Goal: Information Seeking & Learning: Check status

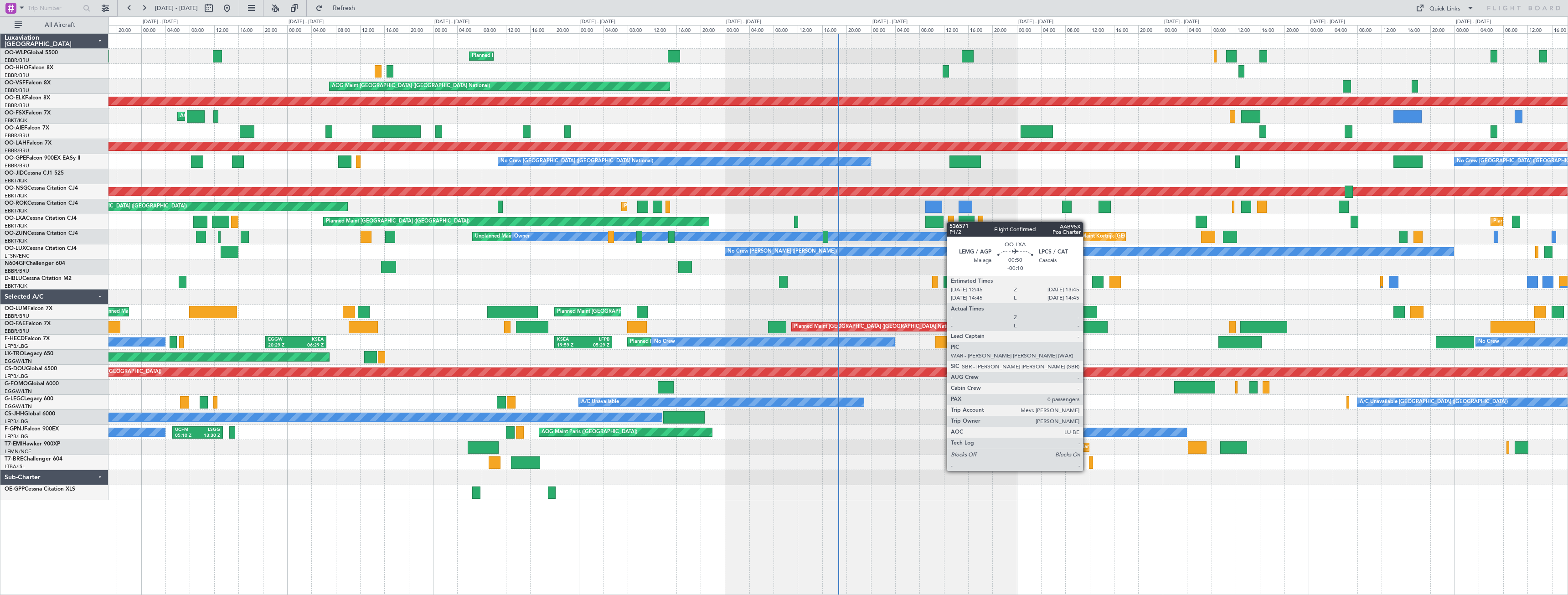
click at [952, 222] on div at bounding box center [952, 222] width 6 height 12
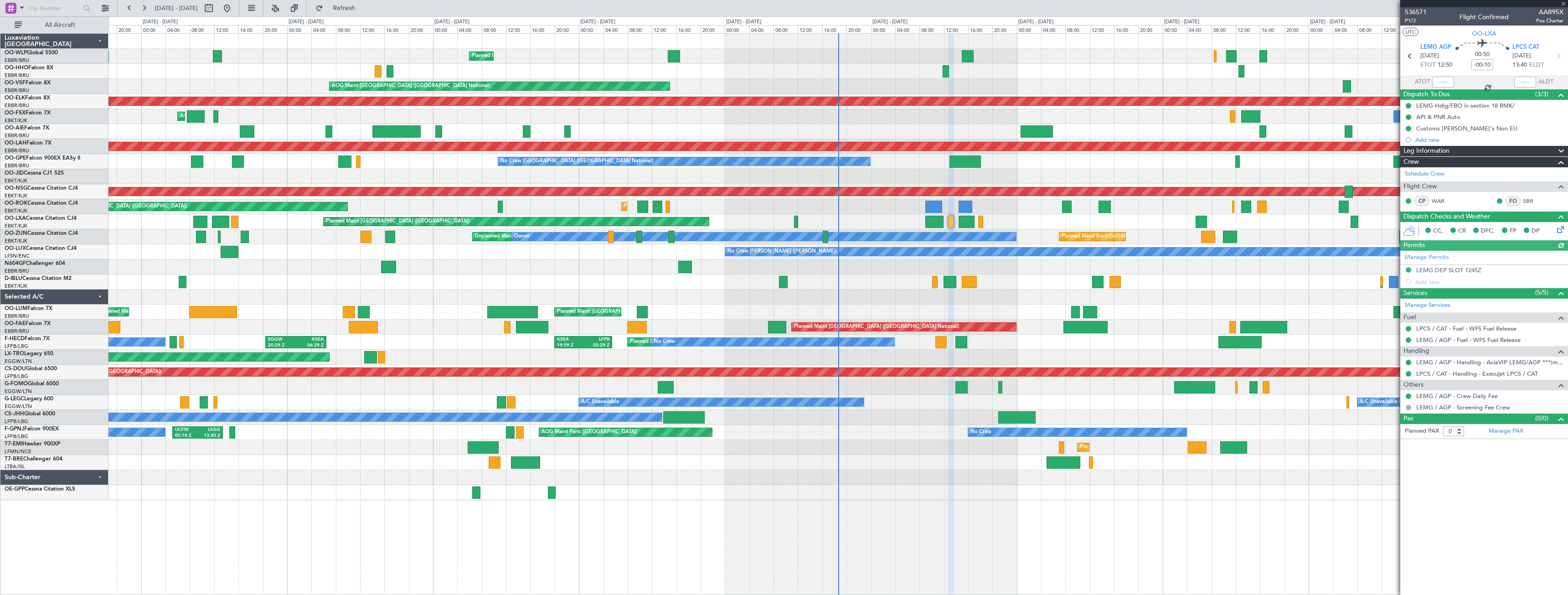
click at [1561, 6] on div at bounding box center [1484, 3] width 168 height 7
click at [1566, 2] on span at bounding box center [1563, 4] width 9 height 9
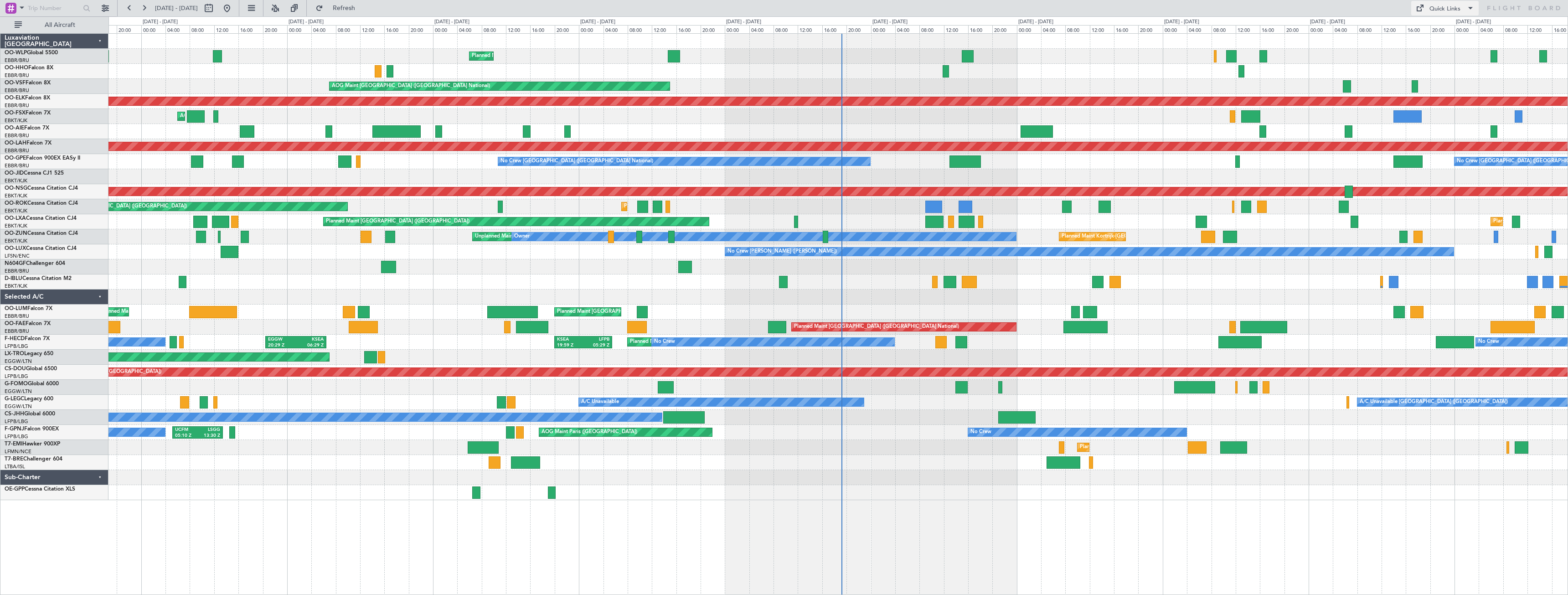
click at [1435, 7] on div "Quick Links" at bounding box center [1445, 9] width 31 height 9
click at [1435, 25] on button "Trip Builder" at bounding box center [1445, 30] width 68 height 22
click at [57, 205] on link "OO-ROK Cessna Citation CJ4" at bounding box center [41, 203] width 74 height 5
click at [45, 188] on link "OO-NSG Cessna Citation CJ4" at bounding box center [41, 188] width 74 height 5
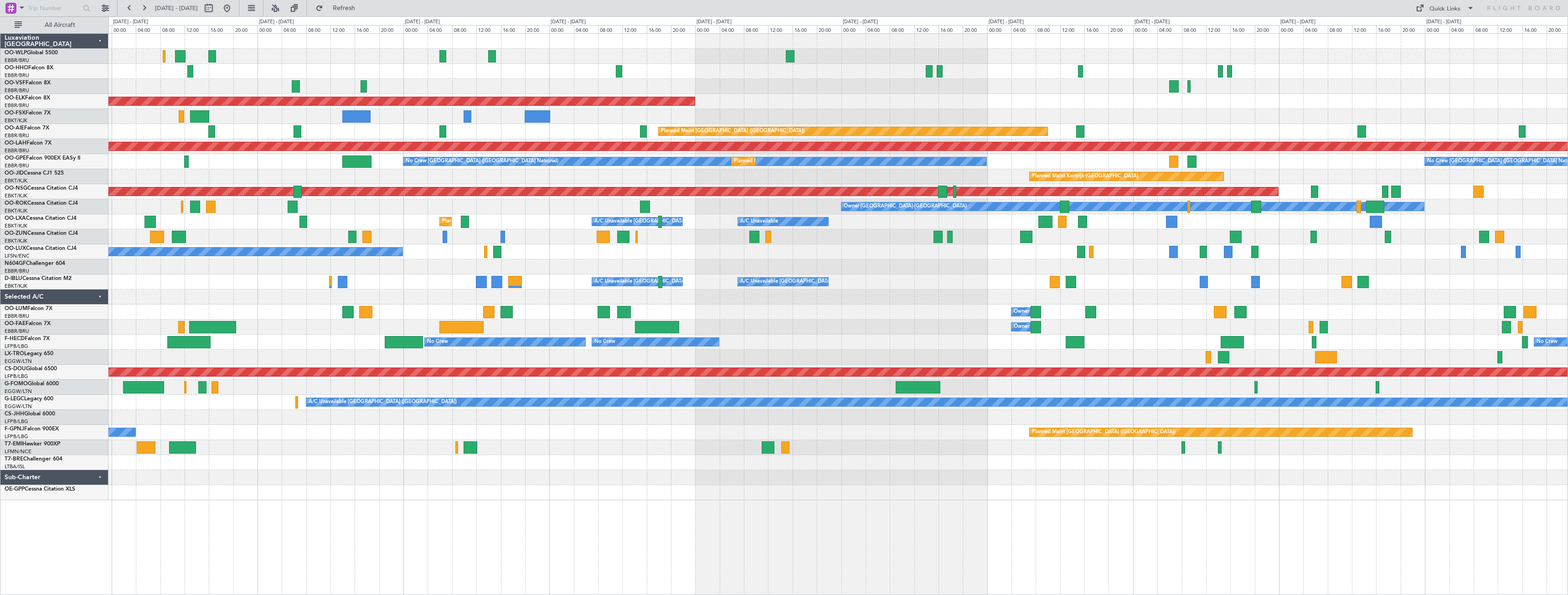
click at [42, 272] on div "Planned Maint Kortrijk-[GEOGRAPHIC_DATA] Planned Maint [GEOGRAPHIC_DATA] ([GEOG…" at bounding box center [784, 306] width 1568 height 579
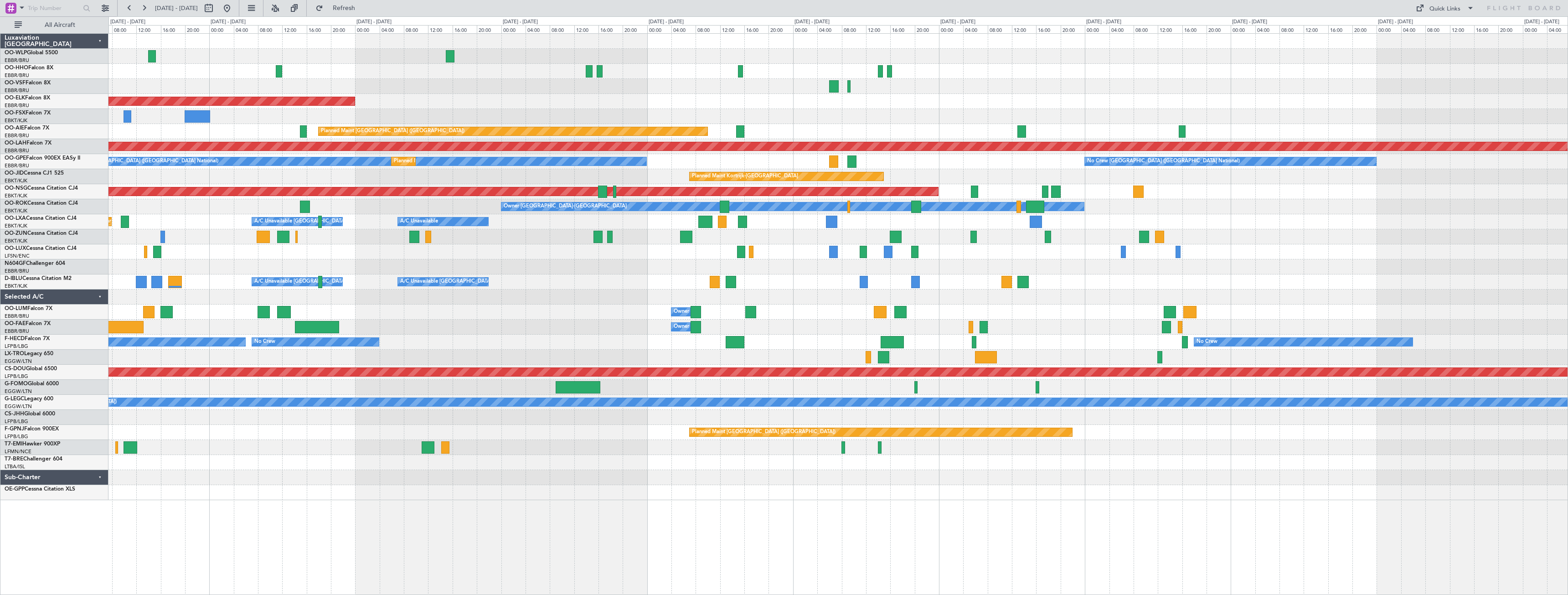
click at [35, 273] on div "Planned Maint Kortrijk-[GEOGRAPHIC_DATA] Planned Maint [GEOGRAPHIC_DATA] ([GEOG…" at bounding box center [784, 306] width 1568 height 579
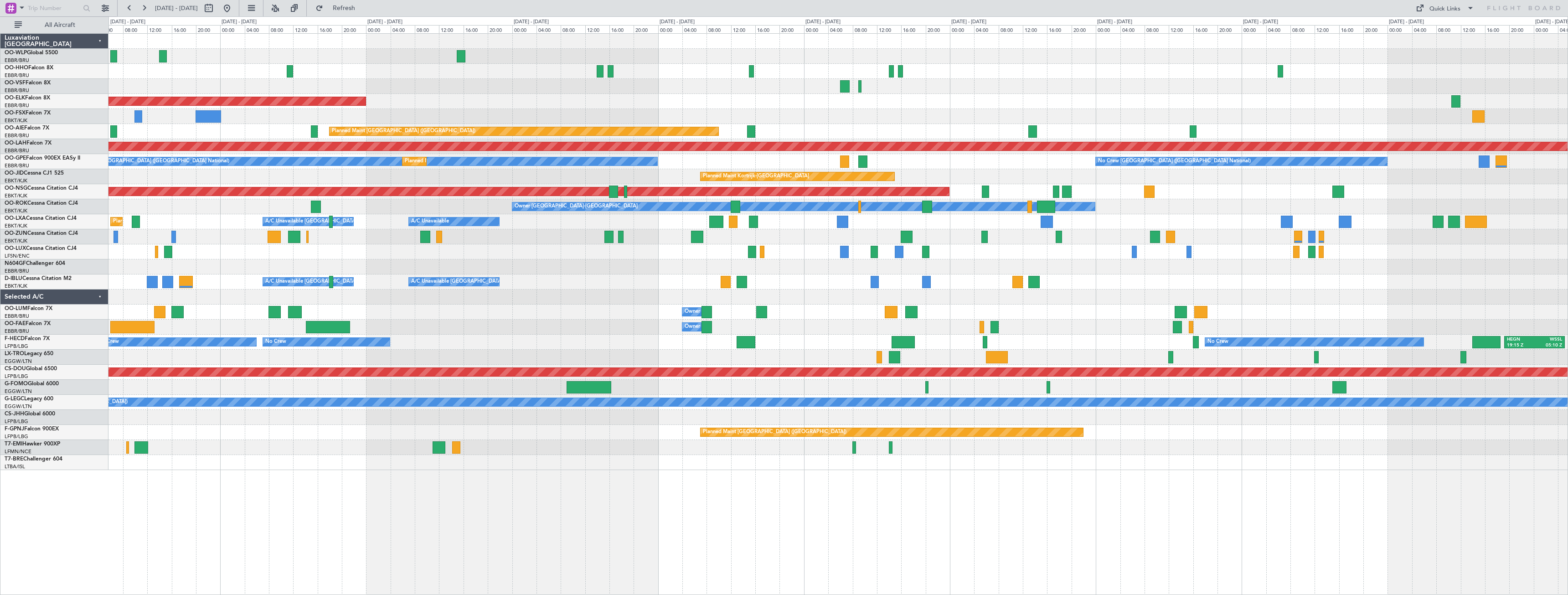
click at [1411, 246] on div "Planned Maint Kortrijk-[GEOGRAPHIC_DATA] LHBP 10:00 Z KPVD 19:10 Z Planned Main…" at bounding box center [838, 251] width 1459 height 436
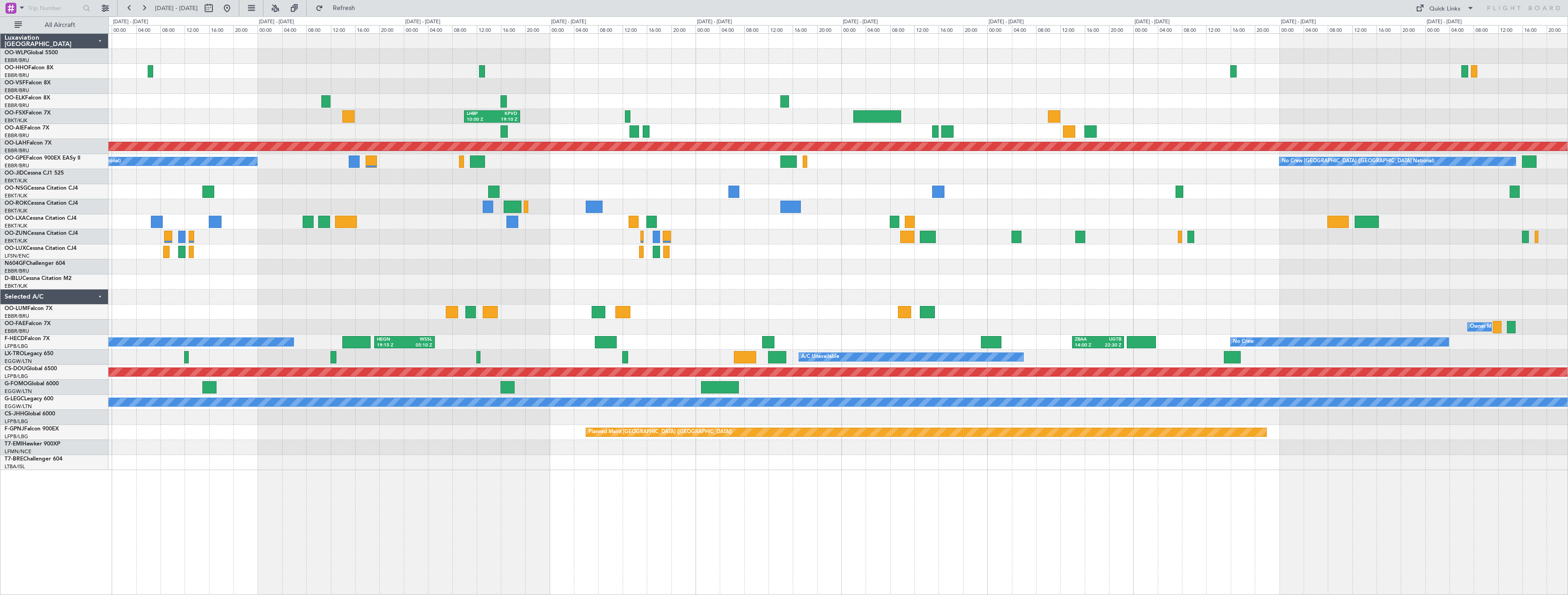
click at [161, 269] on div "LSGG 19:00 Z SKCG 05:55 Z LHBP 10:00 Z KPVD 19:10 Z LIMC 09:00 Z KTEB 17:15 Z P…" at bounding box center [838, 251] width 1459 height 436
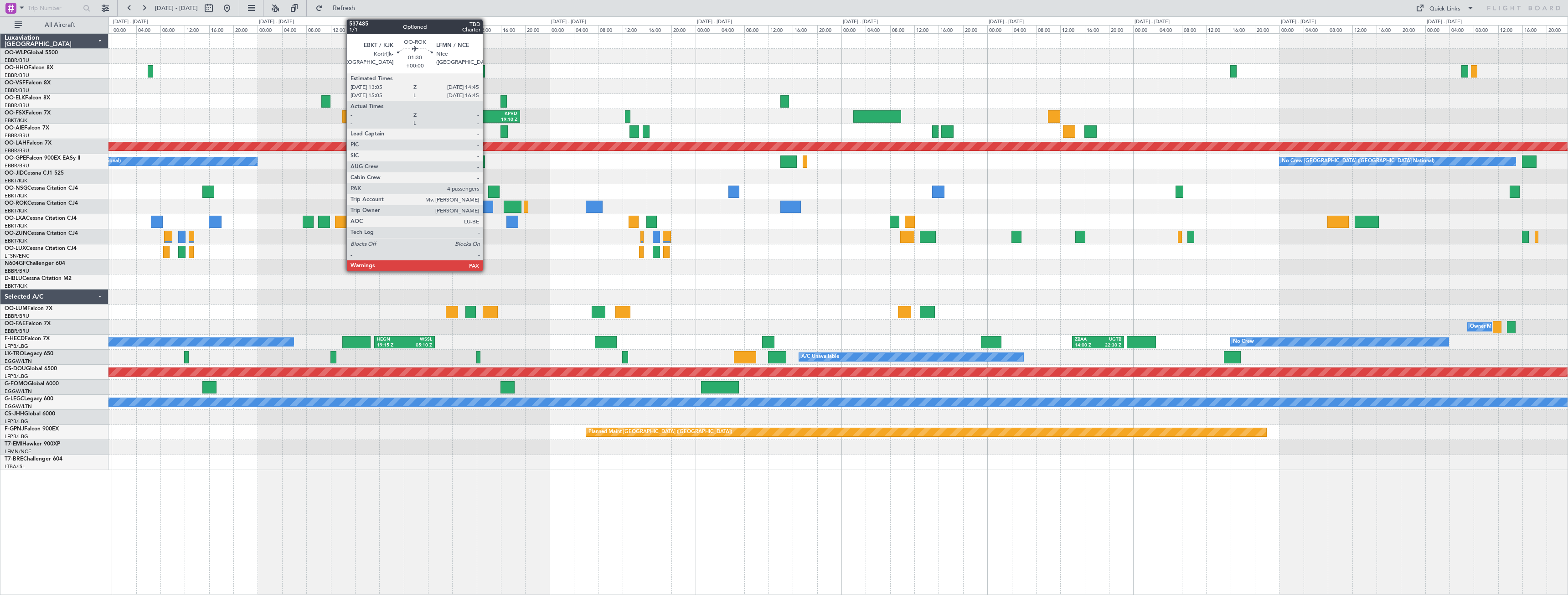
click at [487, 207] on div at bounding box center [488, 207] width 11 height 12
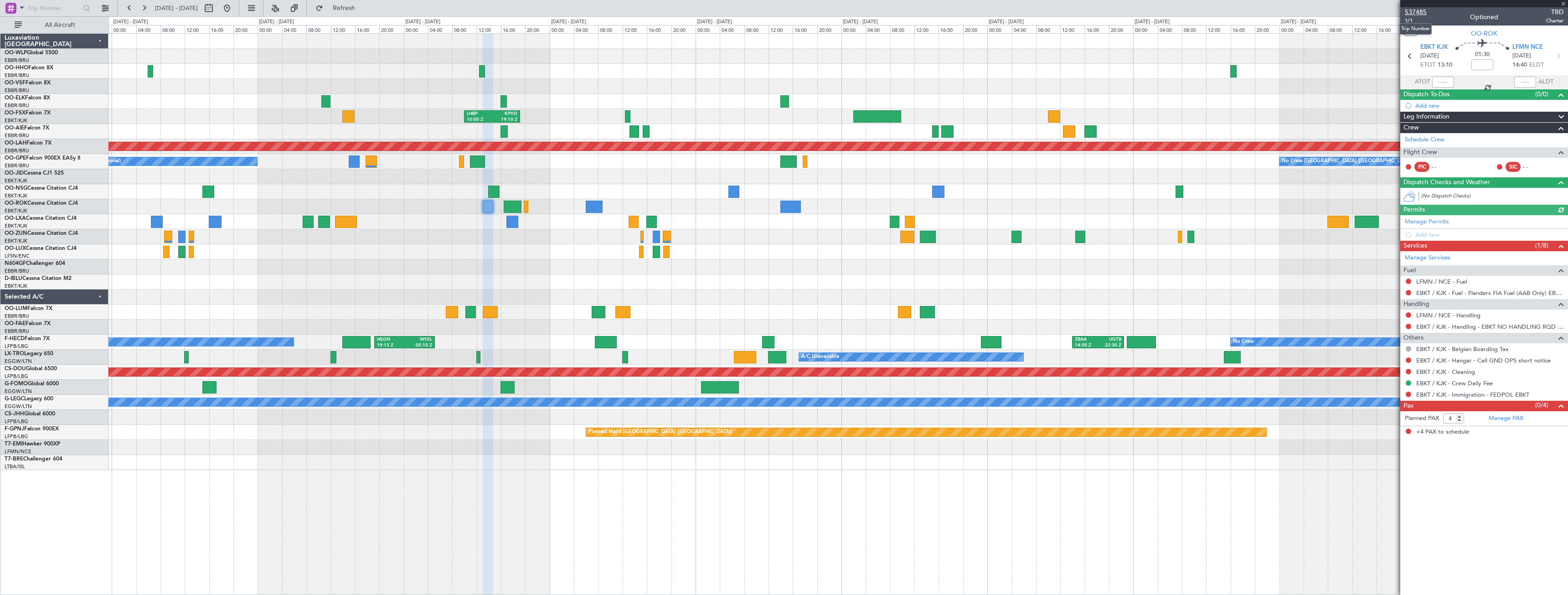
click at [1420, 14] on span "537485" at bounding box center [1415, 12] width 22 height 9
click at [363, 6] on span "Refresh" at bounding box center [344, 8] width 38 height 6
